Goal: Information Seeking & Learning: Learn about a topic

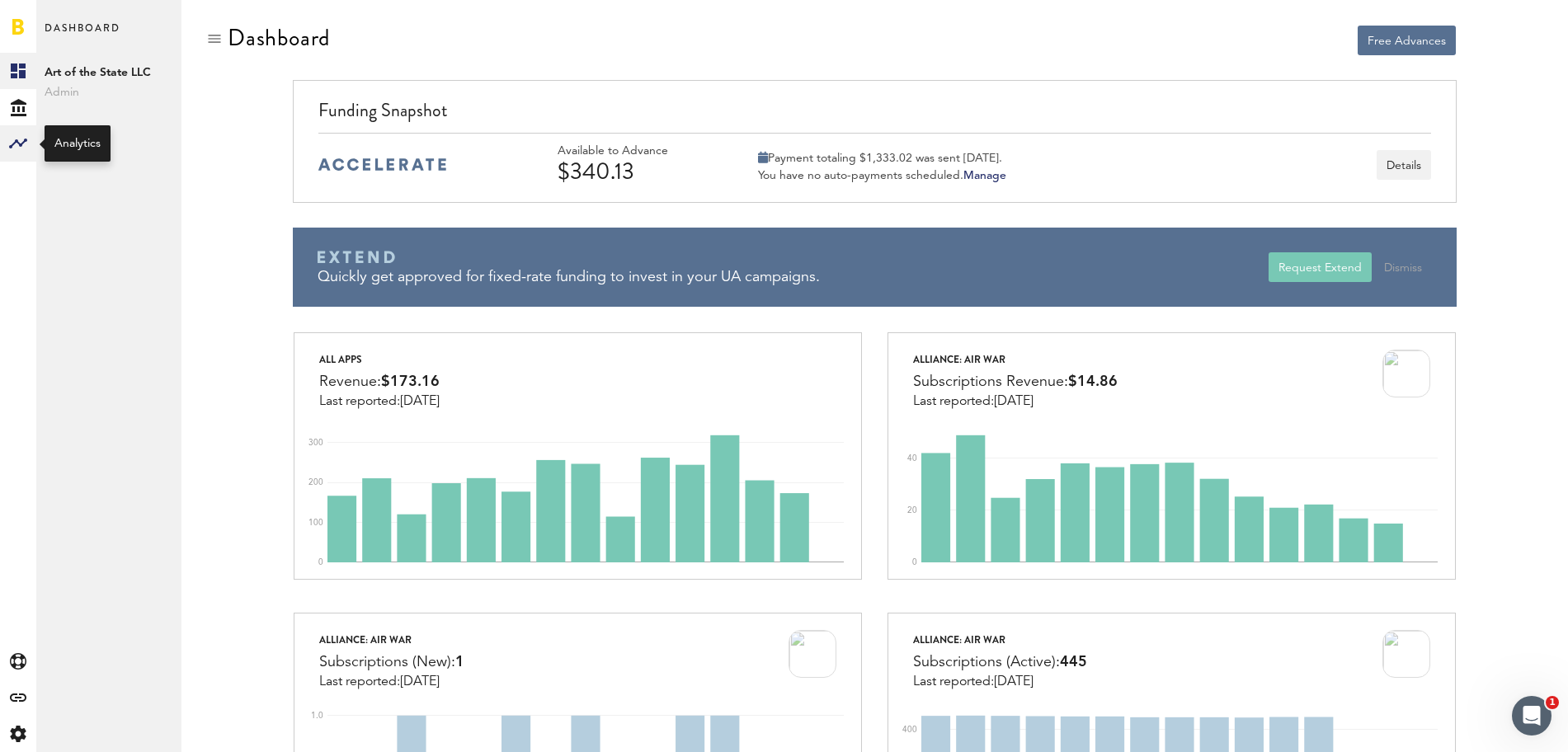
click at [15, 153] on div at bounding box center [18, 143] width 36 height 36
click at [94, 71] on link "Monetization" at bounding box center [108, 71] width 145 height 36
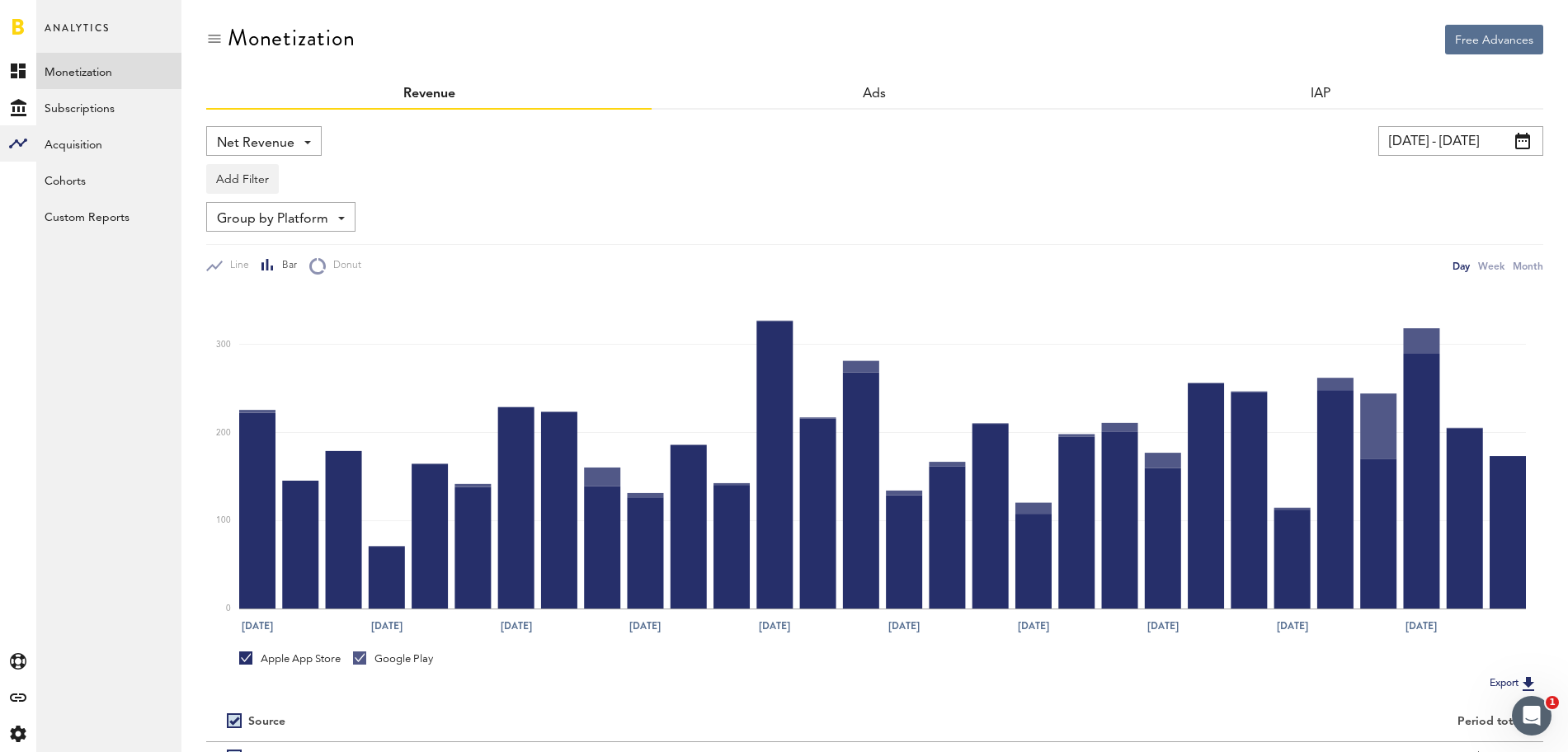
click at [272, 660] on div "Apple App Store" at bounding box center [290, 659] width 101 height 15
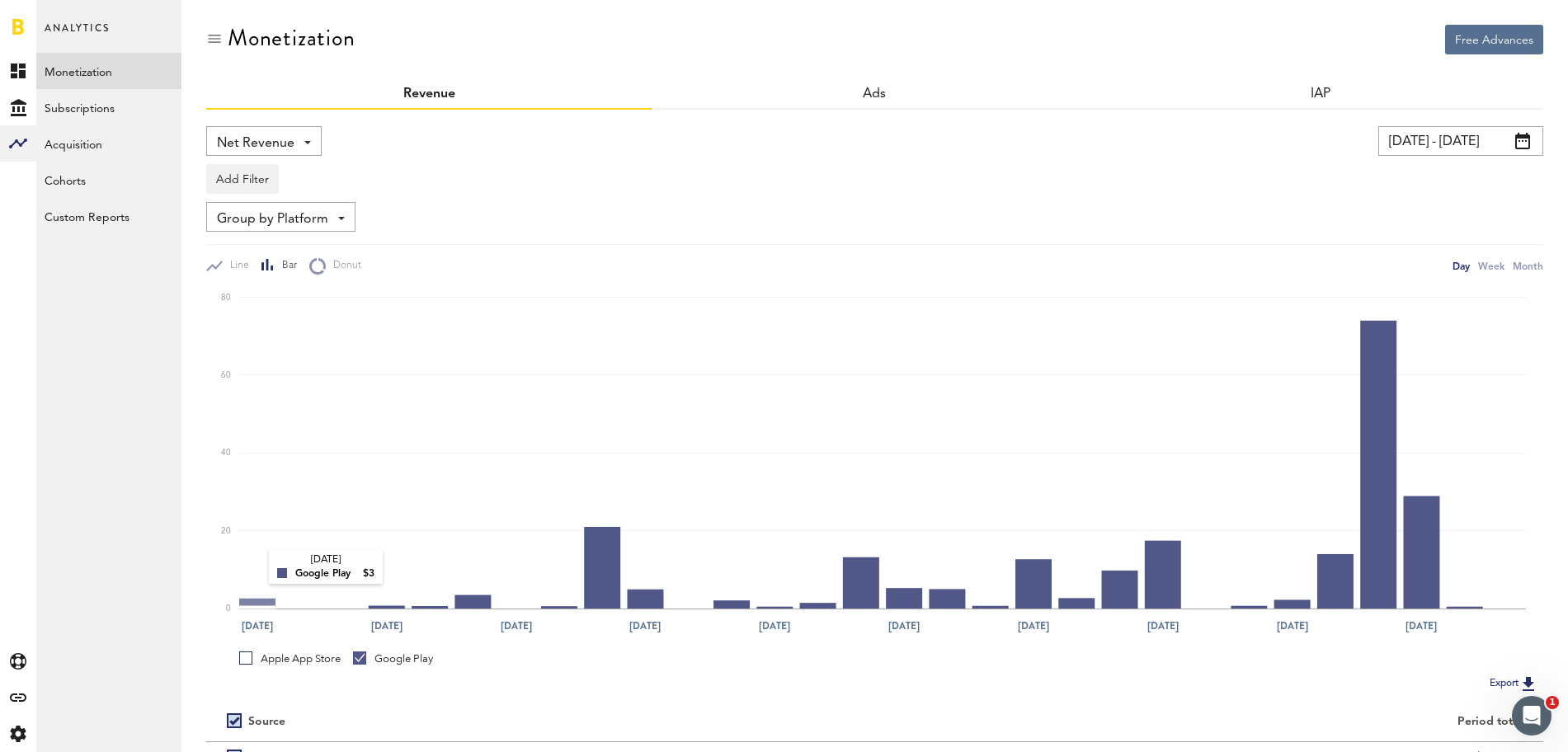
scroll to position [1, 0]
click at [1315, 95] on link "IAP" at bounding box center [1320, 93] width 21 height 13
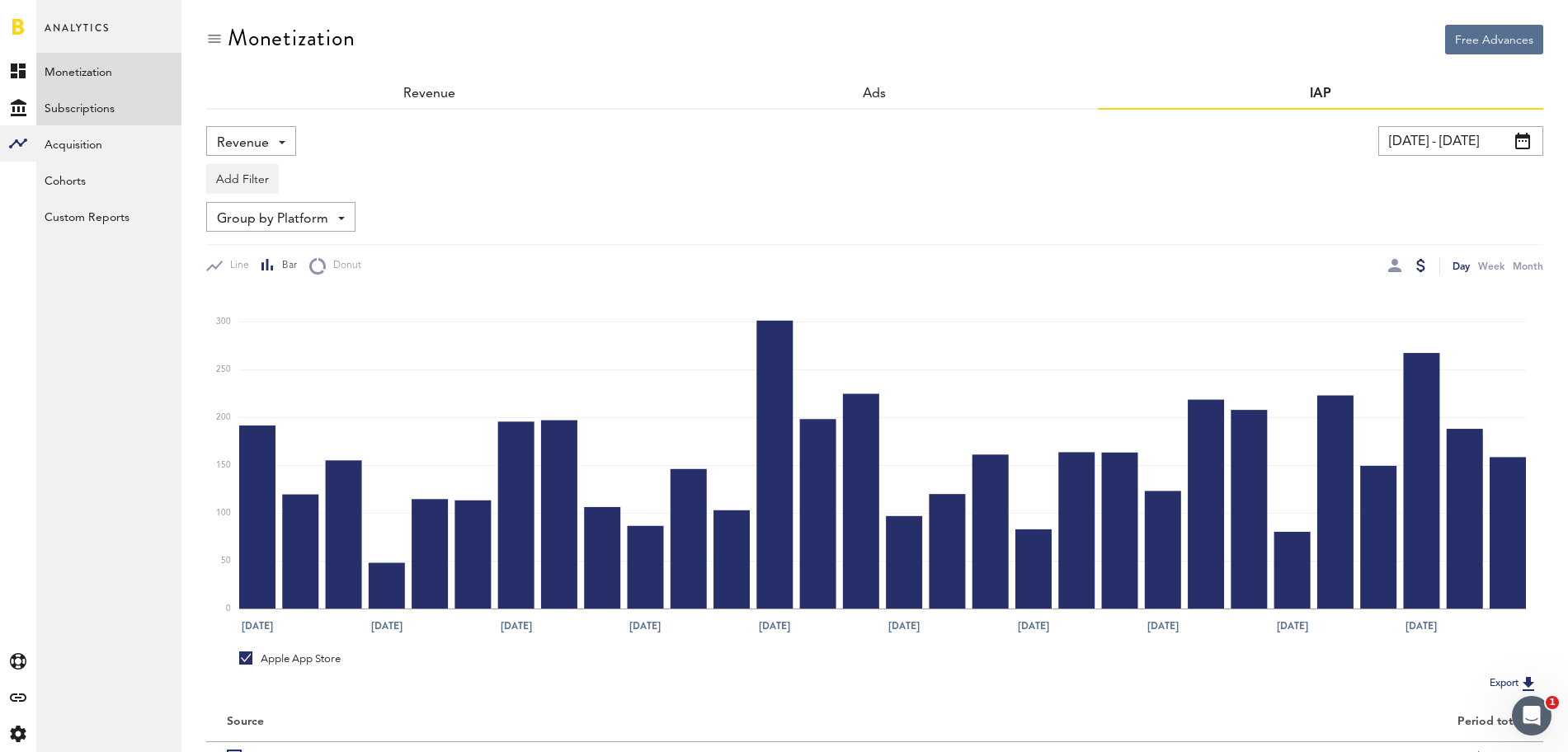
click at [91, 117] on link "Subscriptions" at bounding box center [108, 107] width 145 height 36
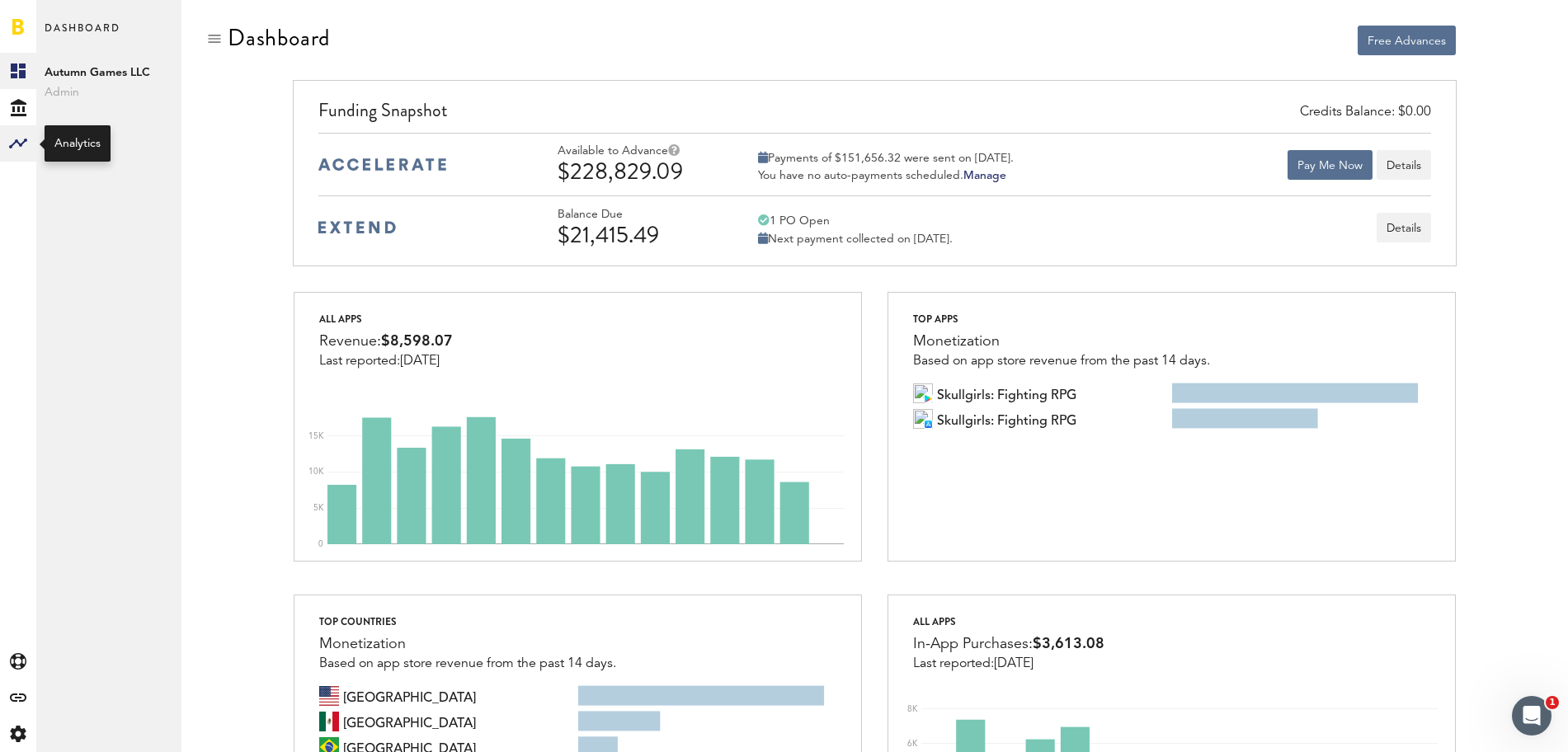
click at [17, 141] on icon at bounding box center [18, 144] width 18 height 10
click at [96, 65] on link "Monetization" at bounding box center [108, 71] width 145 height 36
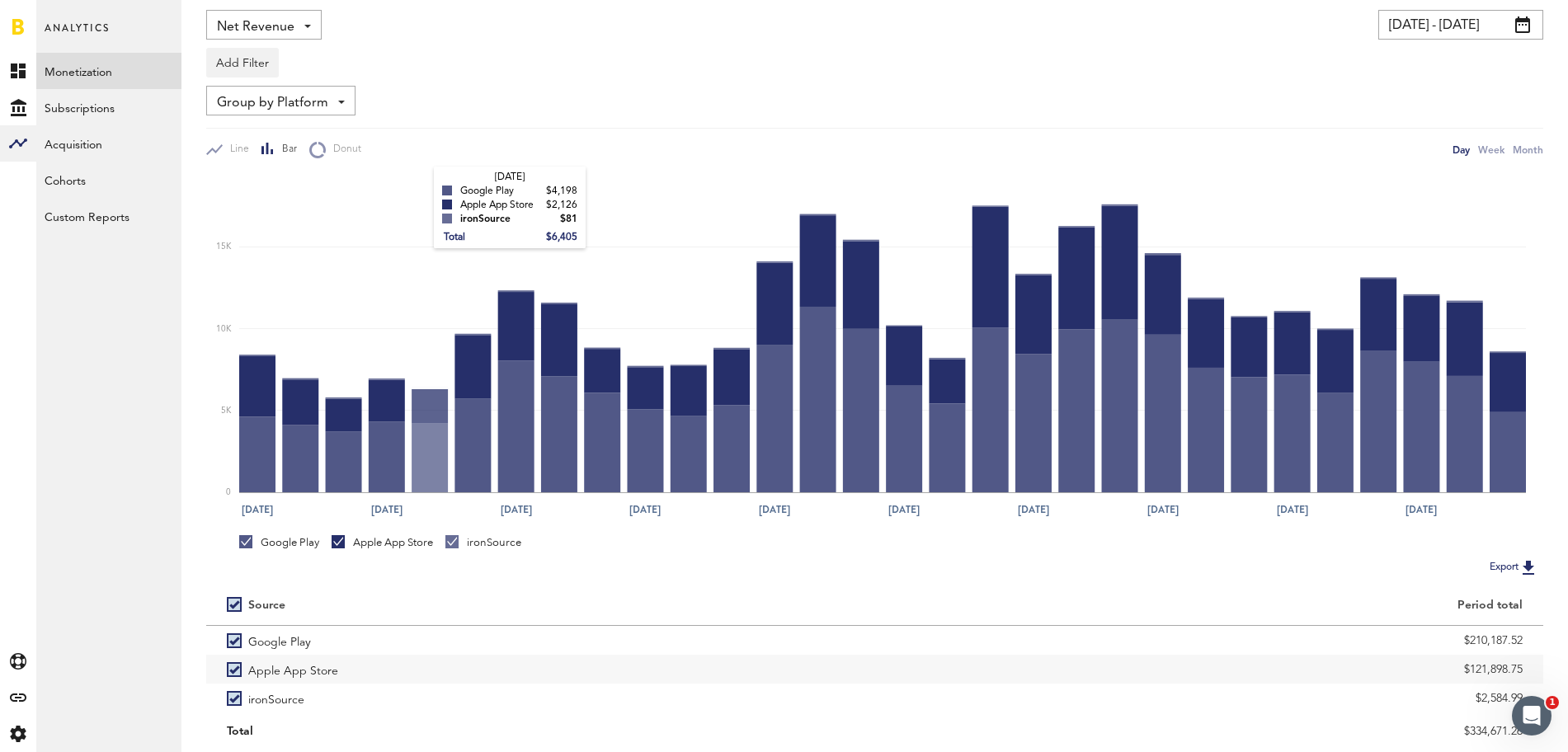
scroll to position [124, 0]
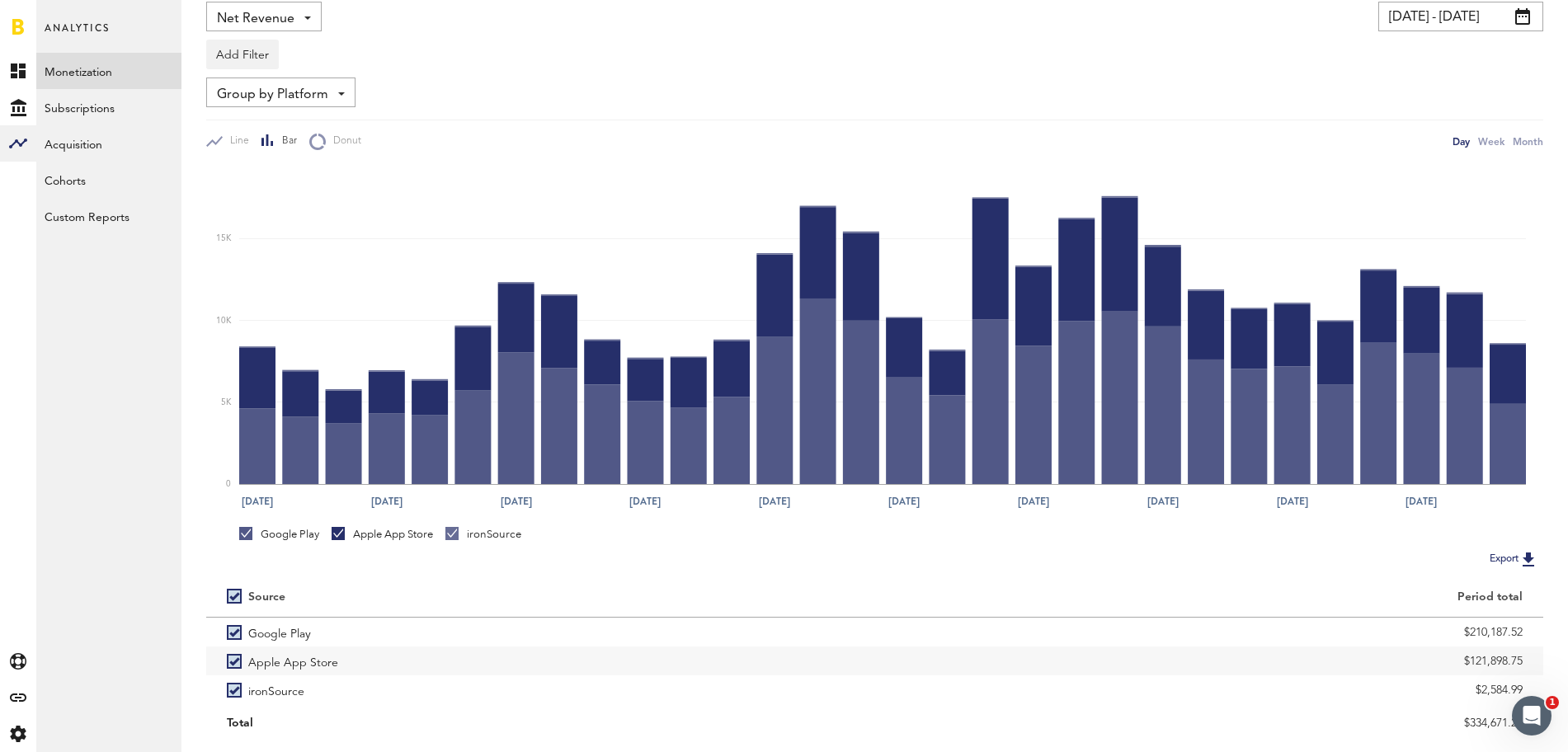
click at [361, 525] on div "Google Play Apple App Store ironSource" at bounding box center [875, 533] width 1338 height 32
click at [375, 531] on div "Apple App Store" at bounding box center [382, 534] width 101 height 15
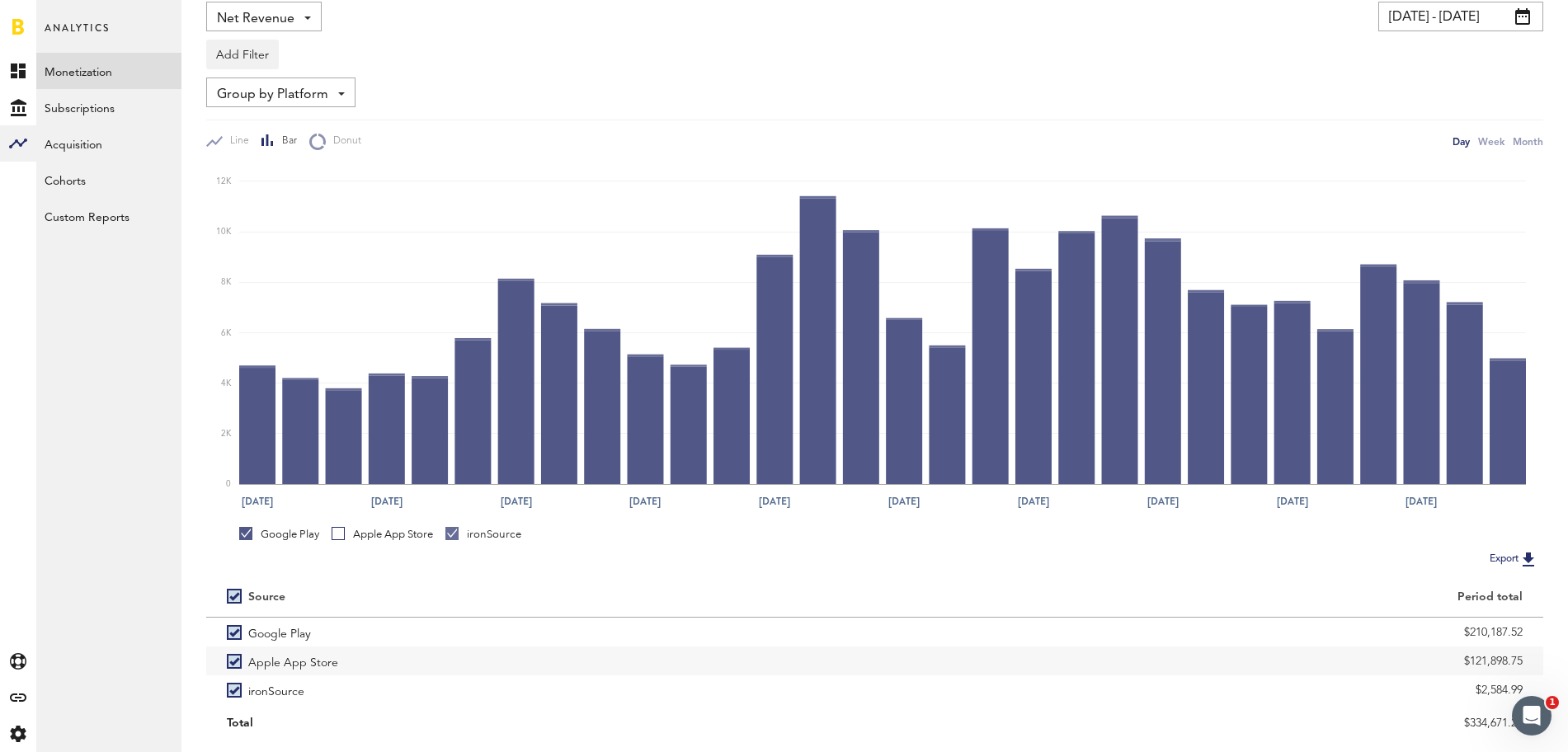
click at [467, 538] on div "ironSource" at bounding box center [483, 534] width 76 height 15
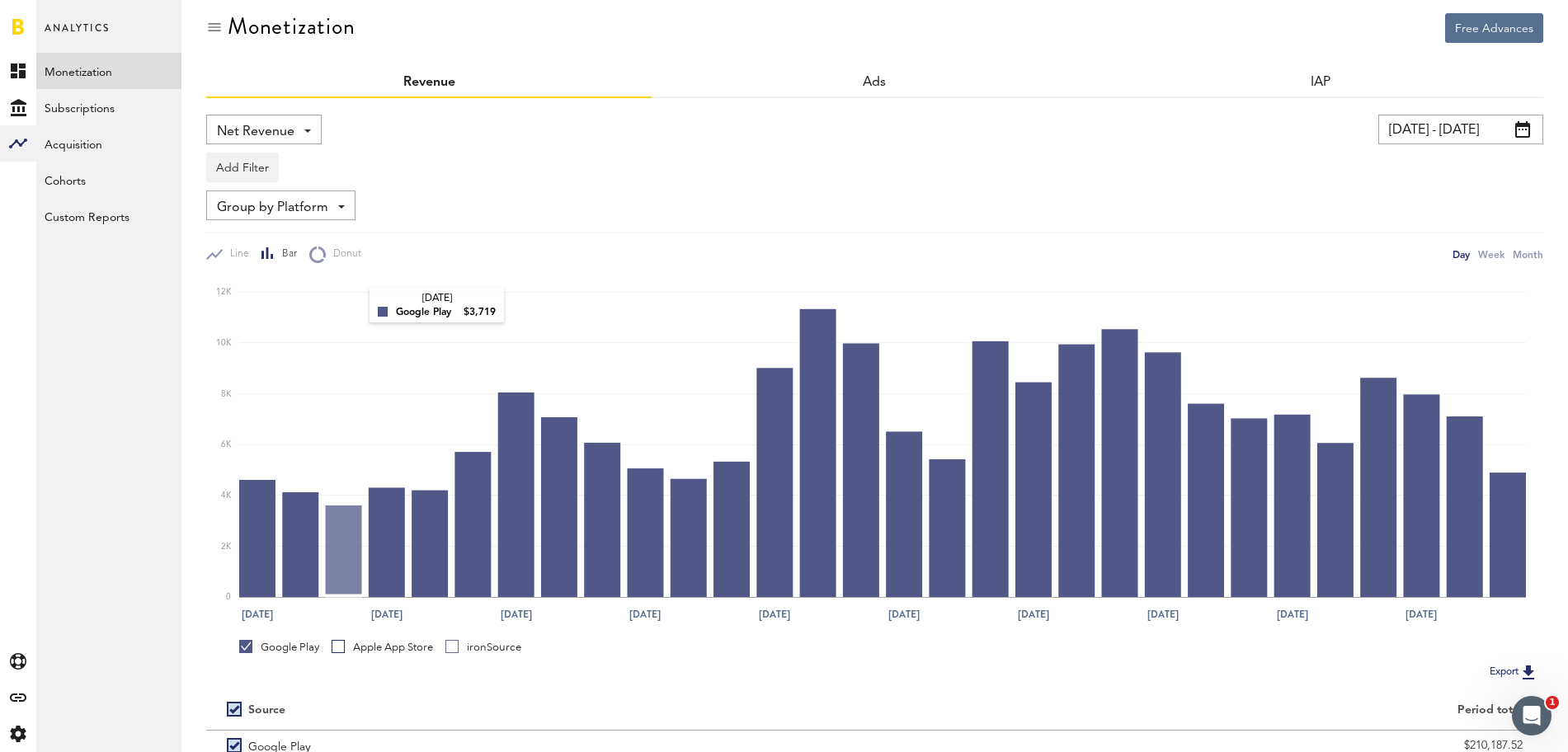
scroll to position [11, 0]
click at [1327, 85] on link "IAP" at bounding box center [1320, 83] width 21 height 13
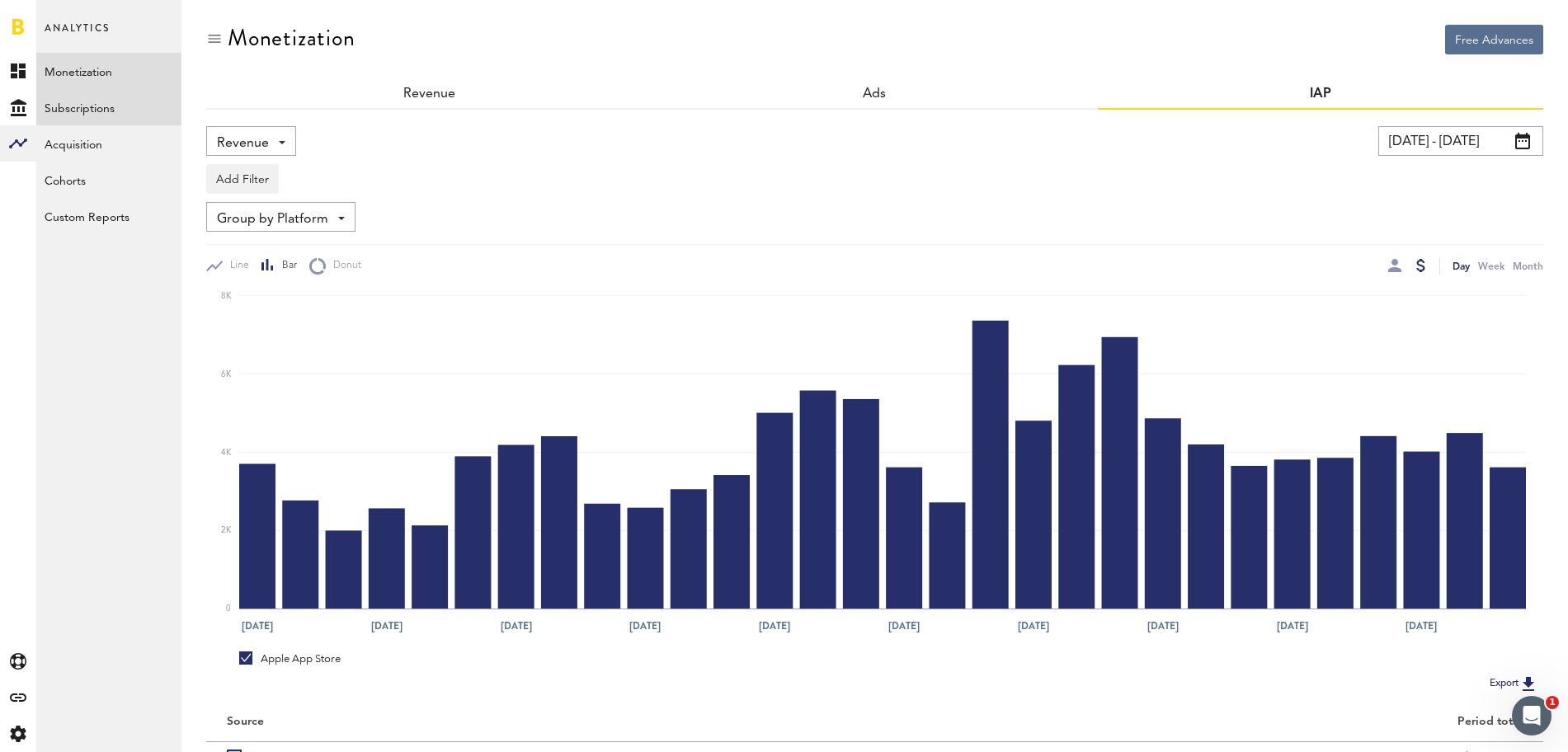
click at [72, 106] on link "Subscriptions" at bounding box center [108, 107] width 145 height 36
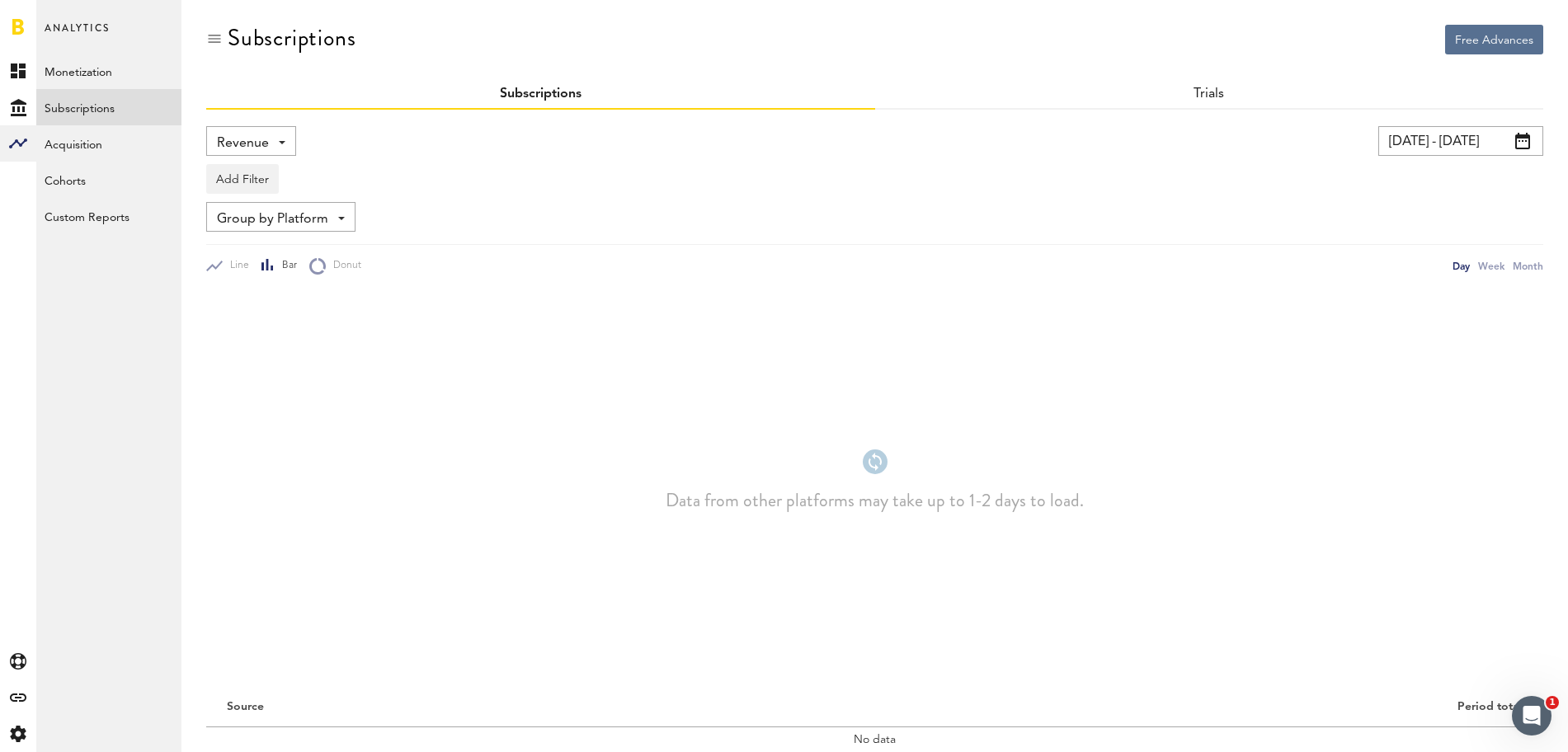
click at [1445, 150] on input "[DATE] - [DATE]" at bounding box center [1461, 140] width 165 height 30
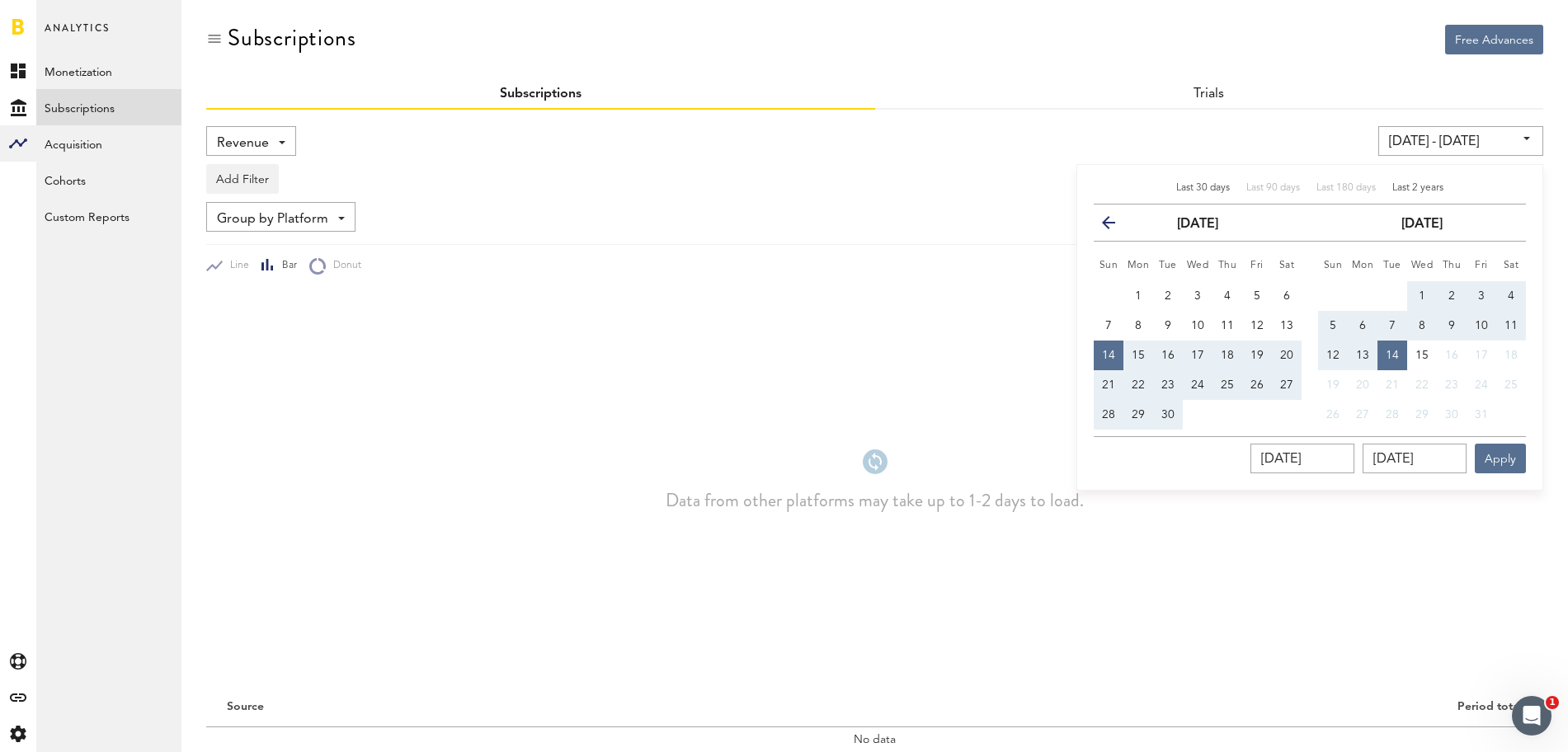
click at [1413, 188] on span "Last 2 years" at bounding box center [1418, 188] width 51 height 10
type input "[DATE] - [DATE]"
type input "[DATE]"
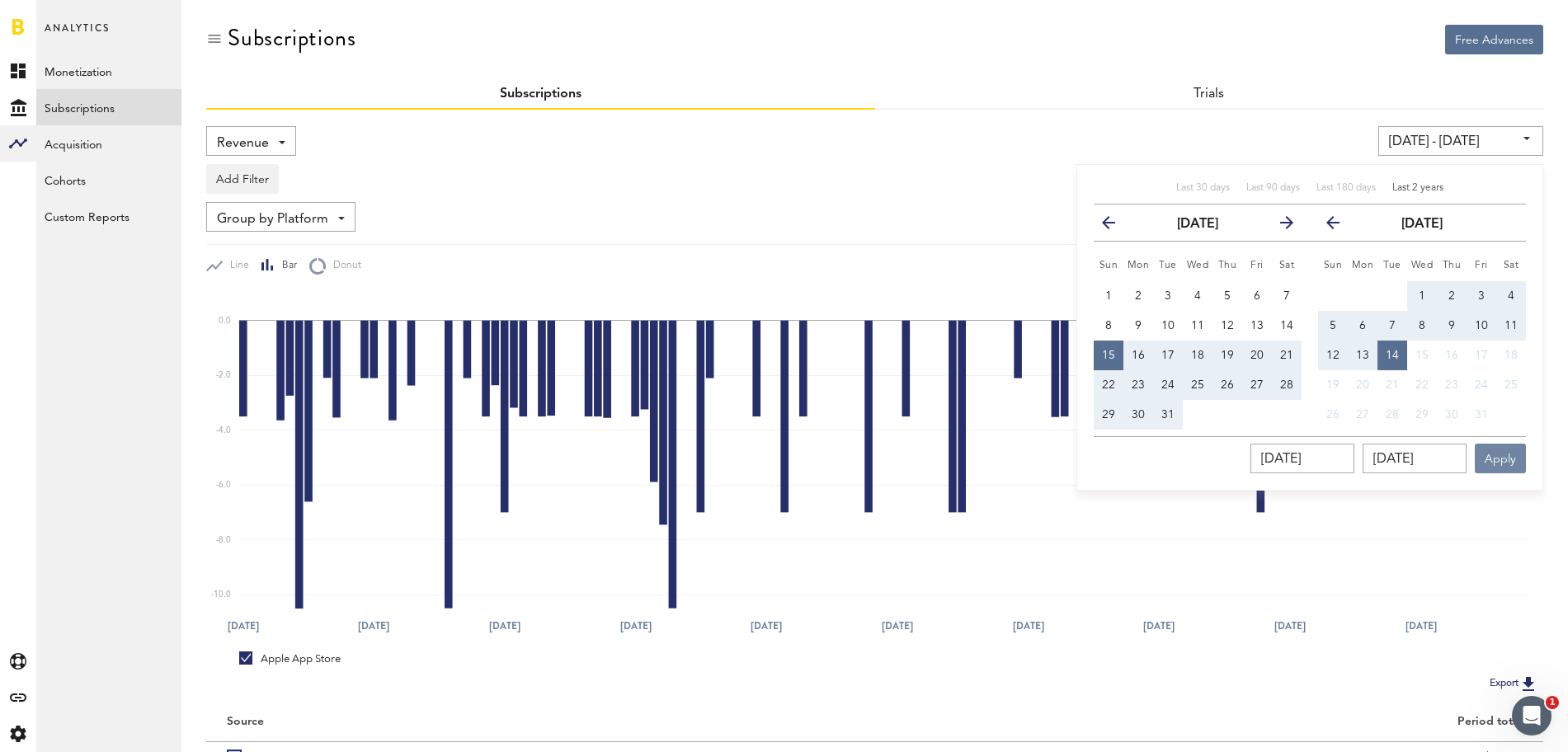
click at [1512, 464] on button "Apply" at bounding box center [1500, 458] width 51 height 30
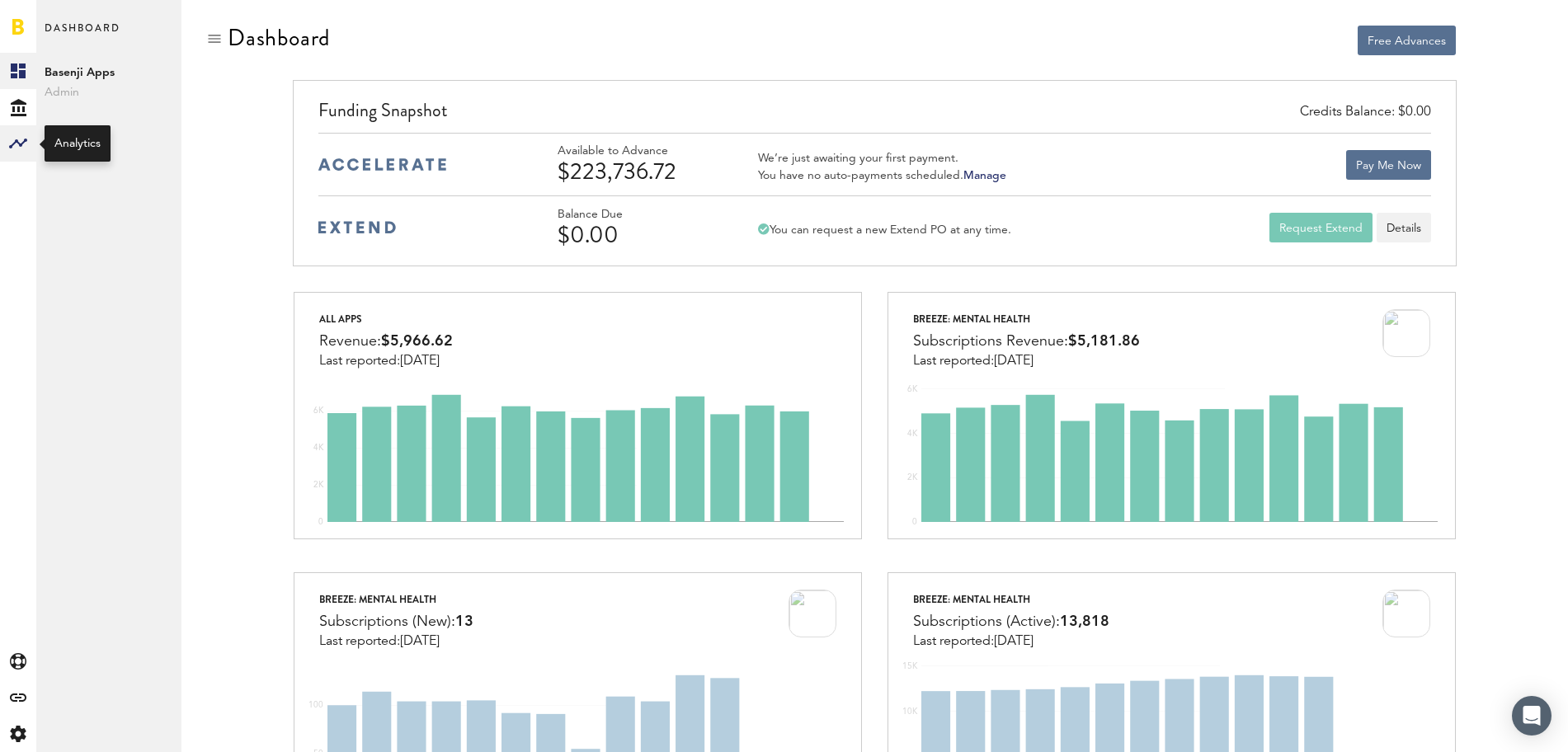
click at [19, 139] on rect at bounding box center [18, 143] width 20 height 20
click at [93, 75] on link "Monetization" at bounding box center [108, 71] width 145 height 36
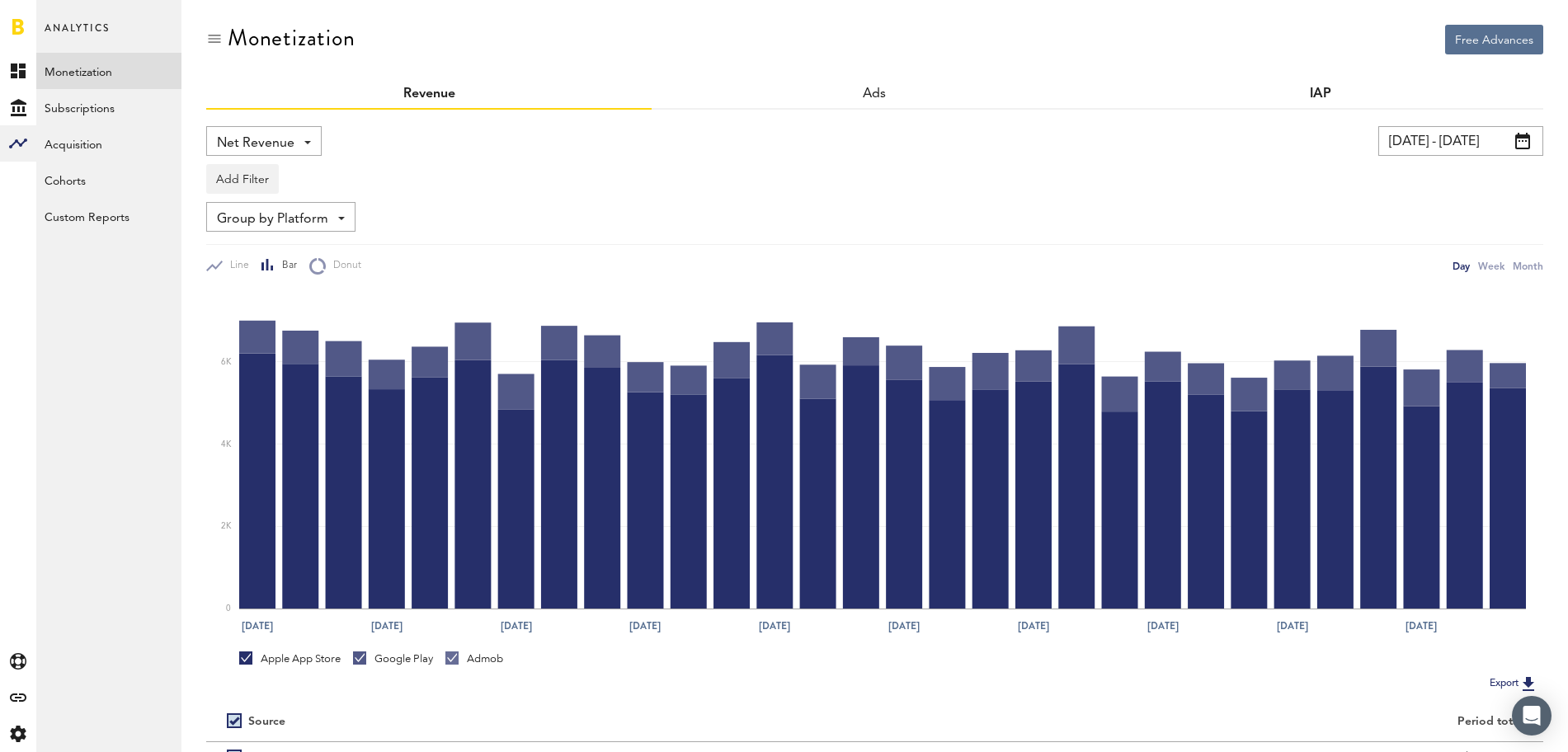
click at [1330, 99] on link "IAP" at bounding box center [1320, 93] width 21 height 13
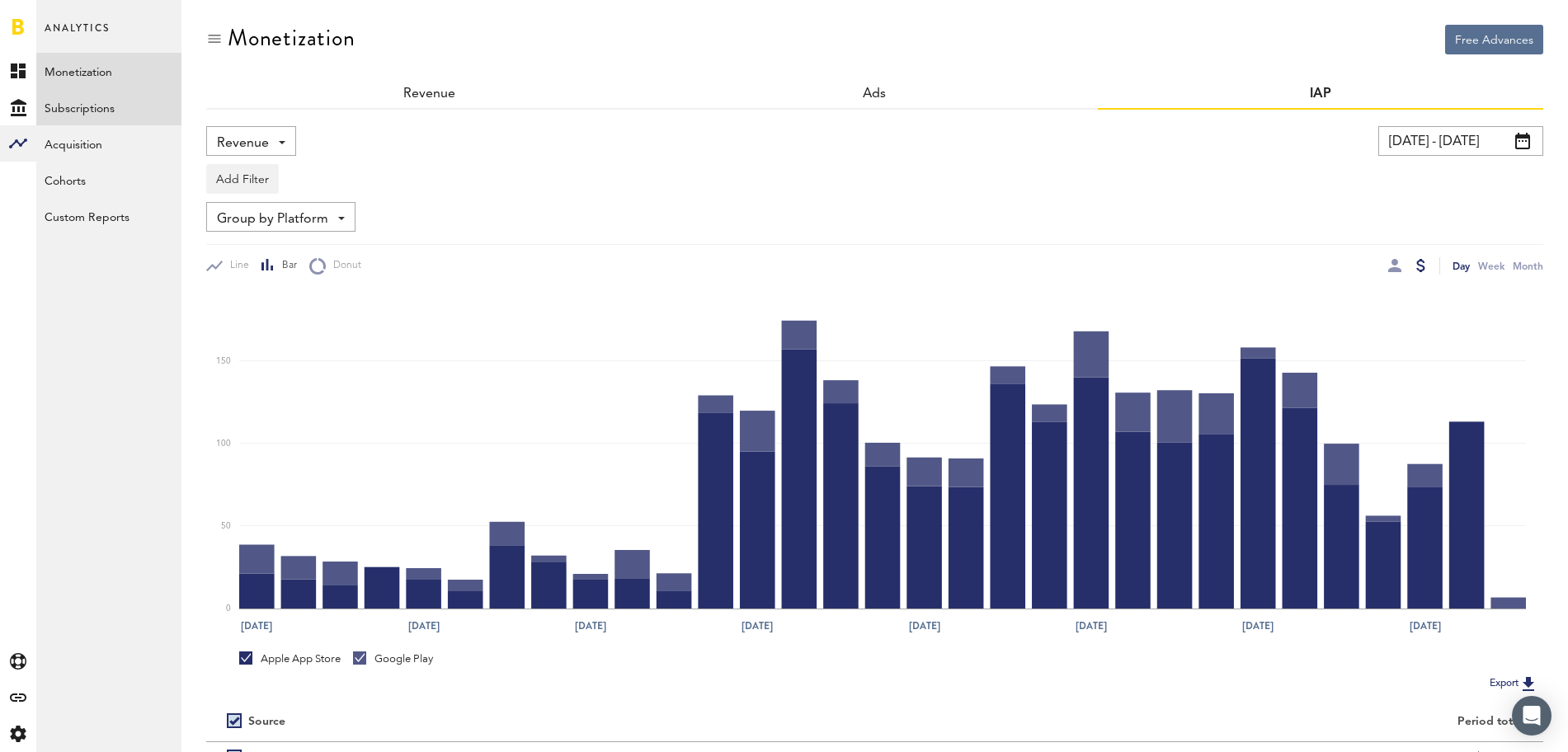
click at [91, 117] on link "Subscriptions" at bounding box center [108, 107] width 145 height 36
